Goal: Find specific page/section: Find specific page/section

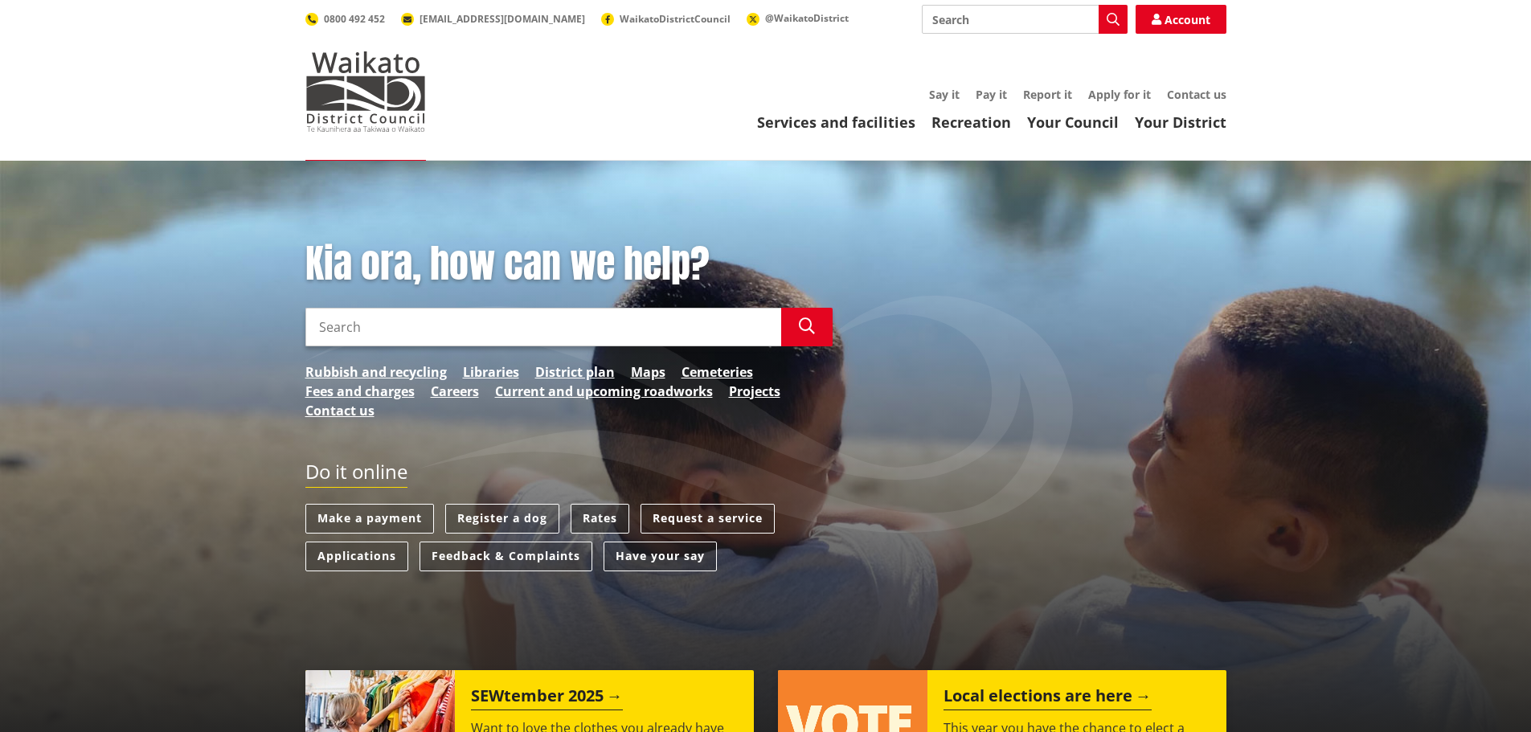
click at [608, 512] on link "Rates" at bounding box center [600, 519] width 59 height 30
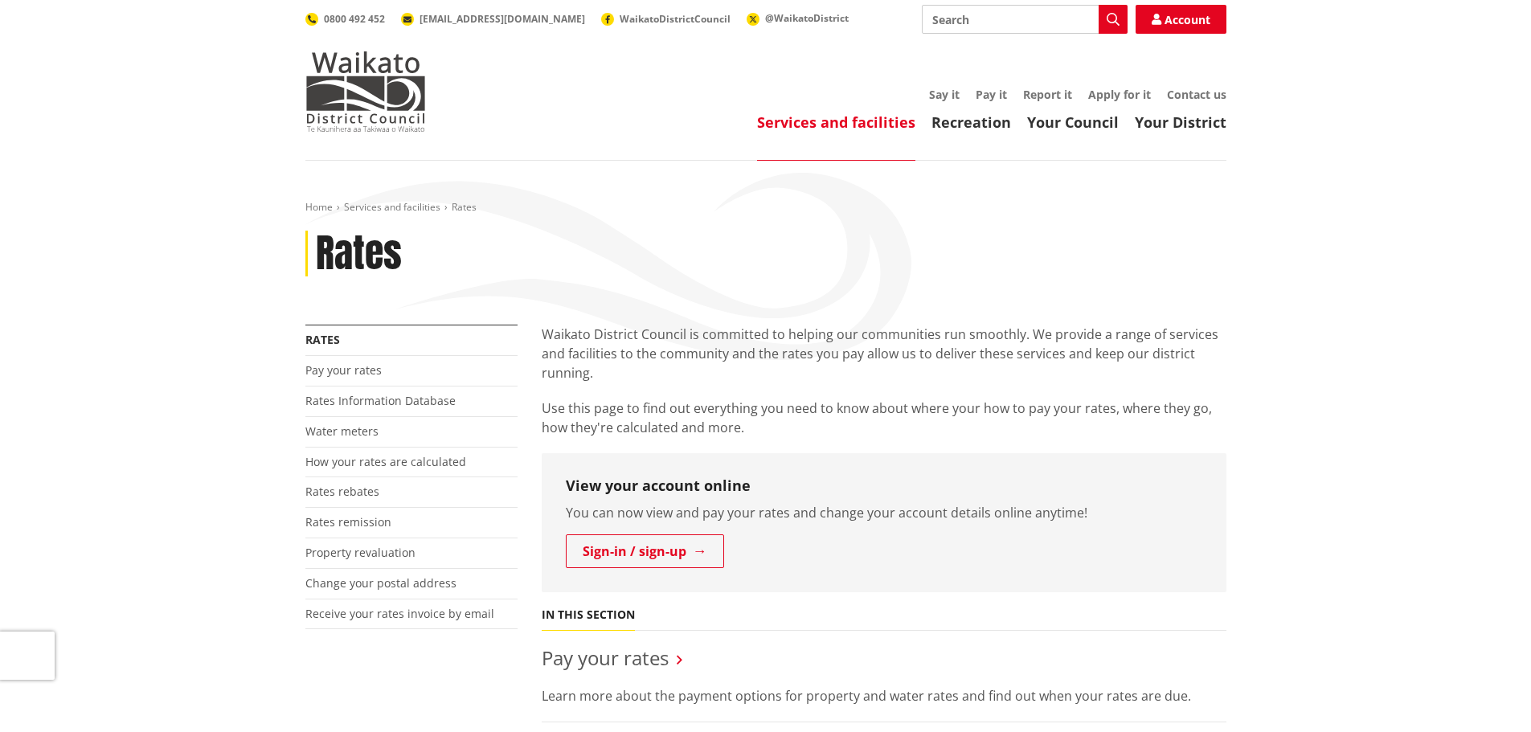
click at [1002, 6] on input "Search" at bounding box center [1025, 19] width 206 height 29
type input "direct"
click at [1119, 18] on icon "button" at bounding box center [1113, 19] width 13 height 13
